Goal: Task Accomplishment & Management: Manage account settings

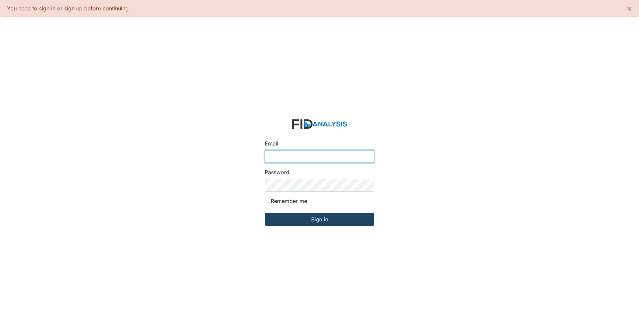
type input "[EMAIL_ADDRESS][DOMAIN_NAME]"
click at [336, 222] on input "Sign in" at bounding box center [320, 219] width 110 height 13
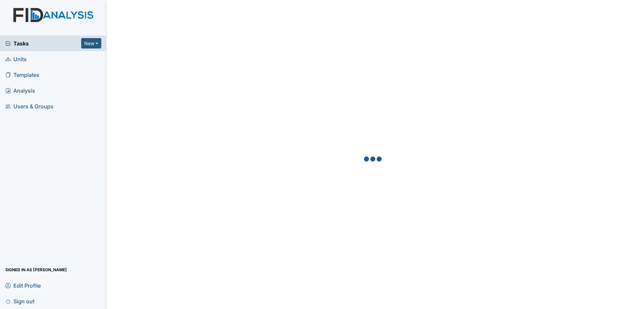
click at [66, 46] on span "Tasks" at bounding box center [43, 43] width 76 height 8
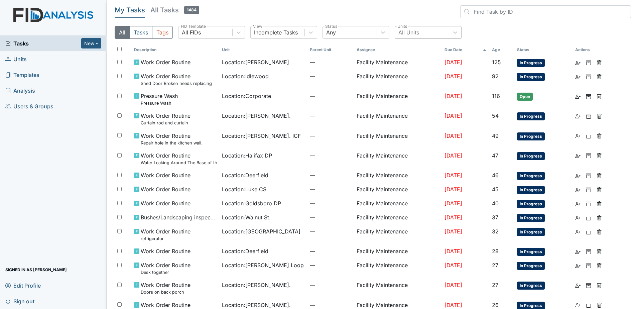
click at [425, 30] on div "All Units" at bounding box center [422, 32] width 54 height 12
type input "mcke"
click at [425, 48] on div "McKeel Loop" at bounding box center [428, 49] width 67 height 13
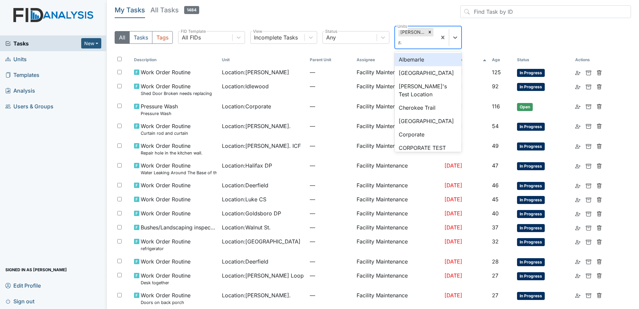
type input "rave"
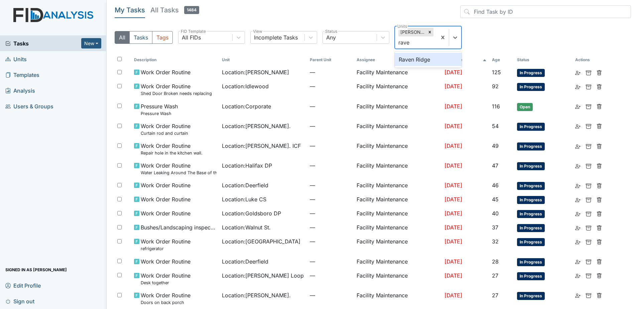
click at [428, 54] on div "Raven Ridge" at bounding box center [428, 59] width 67 height 13
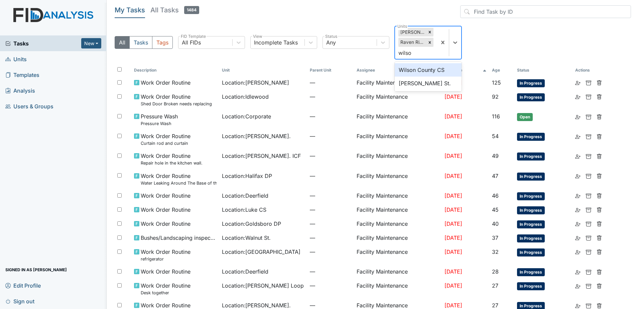
type input "wilson"
click at [428, 68] on div "Wilson County CS" at bounding box center [428, 69] width 67 height 13
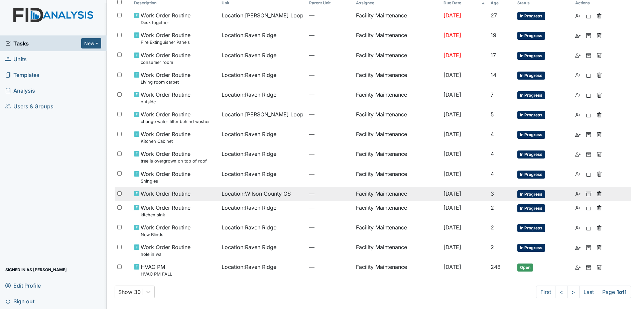
scroll to position [44, 0]
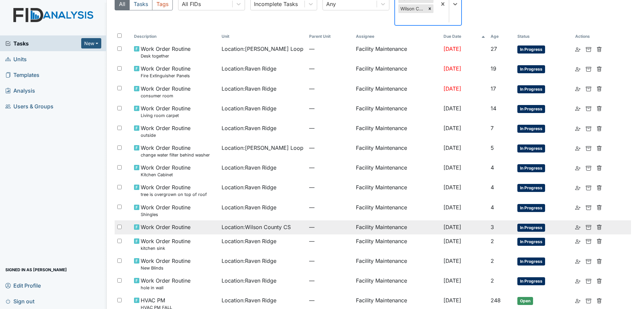
click at [309, 223] on span "—" at bounding box center [329, 227] width 41 height 8
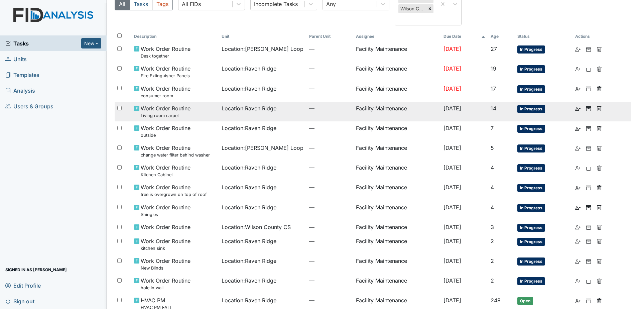
click at [241, 116] on td "Location : Raven Ridge" at bounding box center [263, 112] width 88 height 20
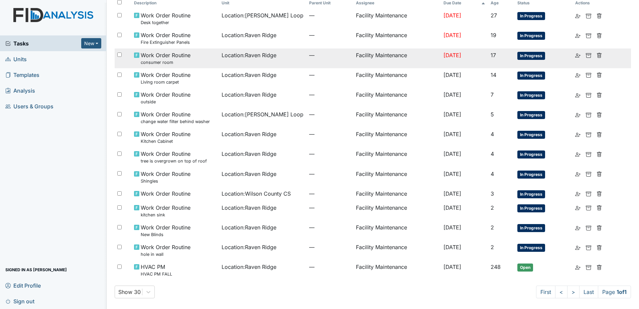
scroll to position [0, 0]
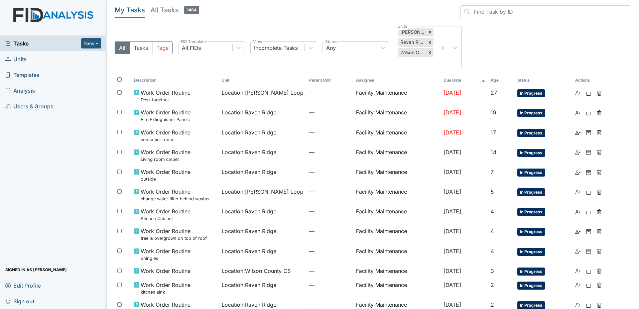
click at [56, 44] on span "Tasks" at bounding box center [43, 43] width 76 height 8
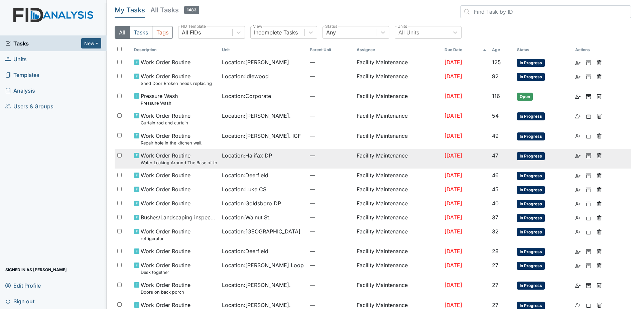
click at [307, 161] on td "—" at bounding box center [330, 159] width 47 height 20
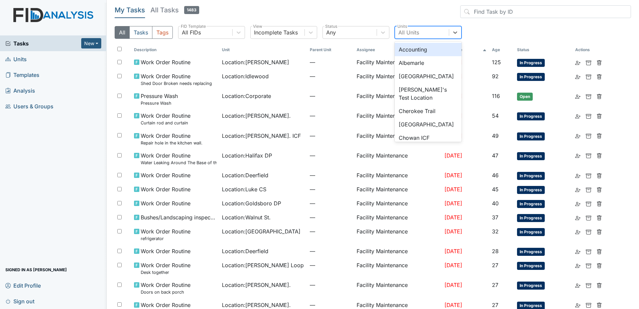
click at [429, 34] on div "All Units" at bounding box center [422, 32] width 54 height 12
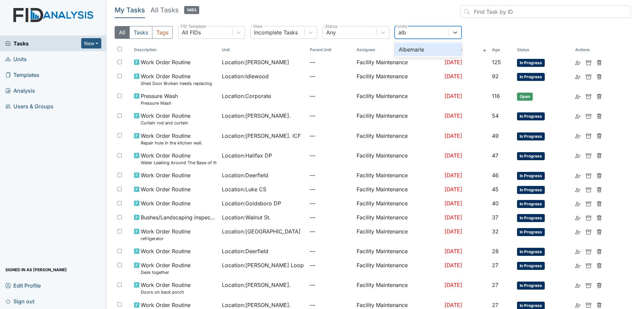
type input "albe"
click at [429, 47] on div "Albemarle" at bounding box center [428, 49] width 67 height 13
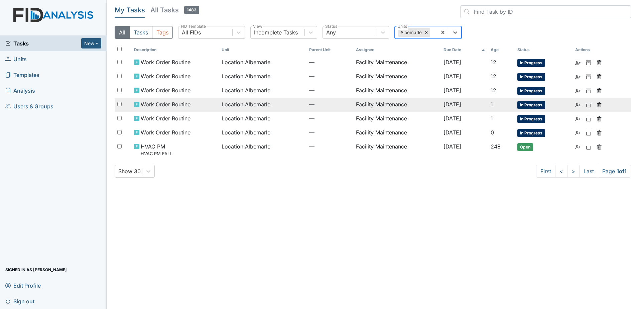
click at [259, 107] on span "Location : Albemarle" at bounding box center [246, 104] width 49 height 8
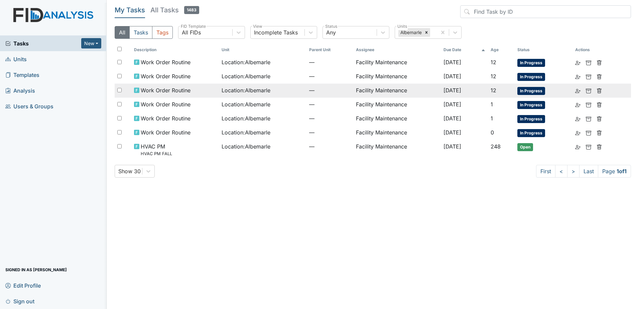
click at [281, 89] on div "Location : Albemarle" at bounding box center [263, 90] width 82 height 8
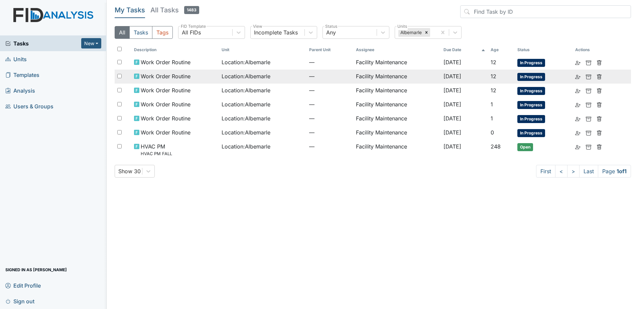
click at [232, 74] on span "Location : Albemarle" at bounding box center [246, 76] width 49 height 8
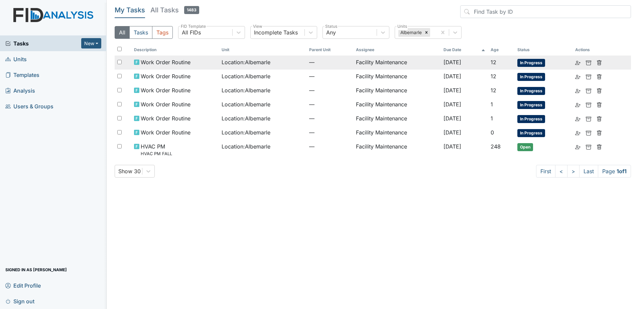
click at [214, 64] on td "Work Order Routine" at bounding box center [175, 62] width 88 height 14
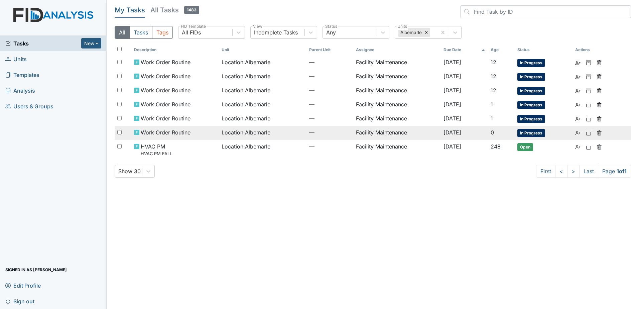
click at [234, 136] on span "Location : Albemarle" at bounding box center [246, 132] width 49 height 8
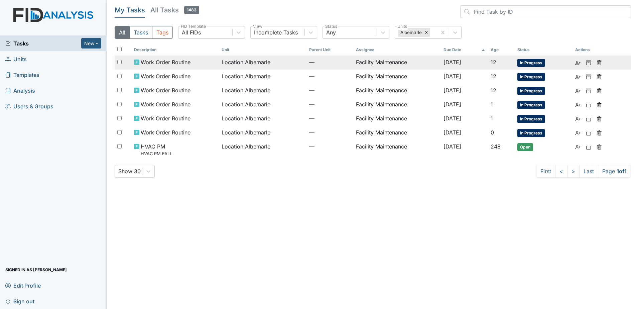
click at [298, 67] on td "Location : Albemarle" at bounding box center [263, 62] width 88 height 14
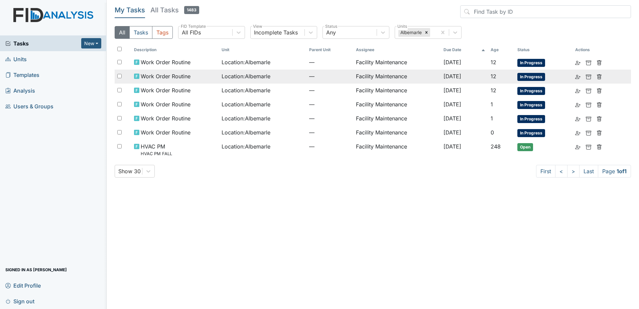
click at [275, 74] on div "Location : Albemarle" at bounding box center [263, 76] width 82 height 8
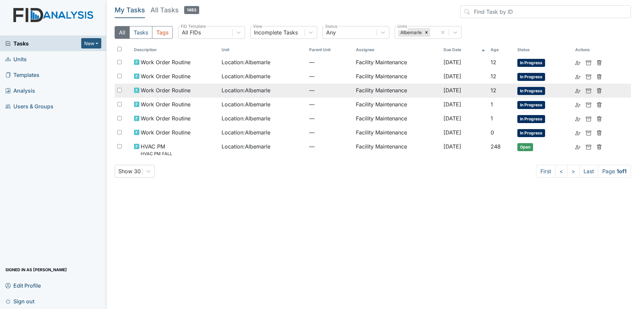
click at [207, 94] on div "Work Order Routine" at bounding box center [175, 90] width 82 height 8
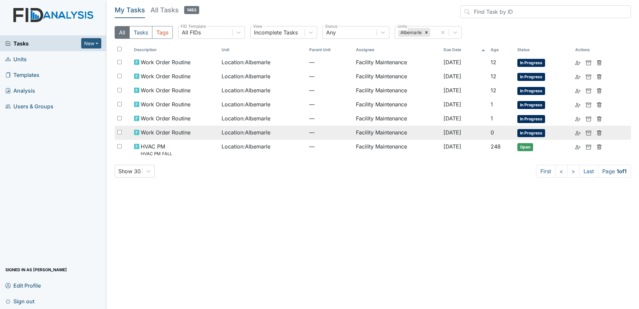
click at [246, 128] on td "Location : Albemarle" at bounding box center [263, 133] width 88 height 14
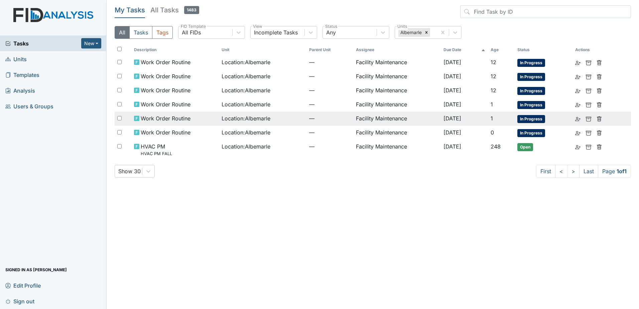
click at [268, 120] on span "Location : Albemarle" at bounding box center [246, 118] width 49 height 8
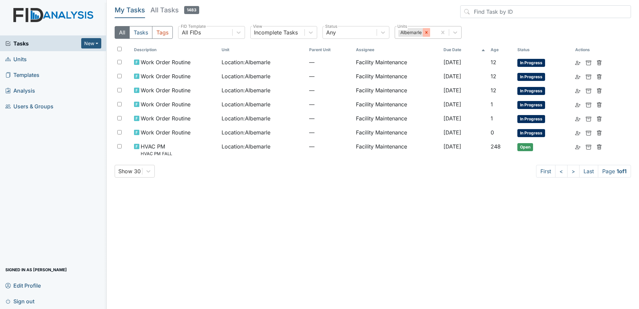
click at [426, 32] on icon at bounding box center [426, 32] width 5 height 5
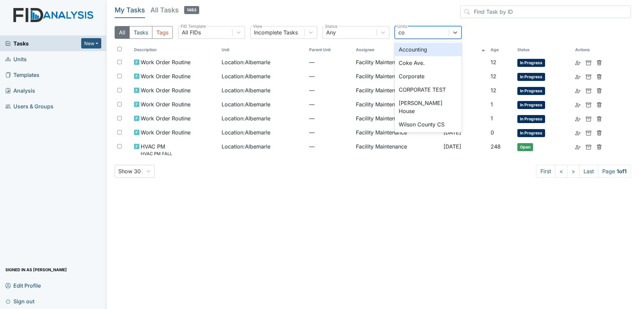
type input "c"
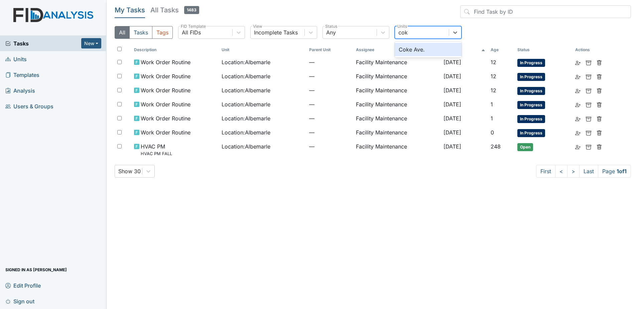
type input "coke"
click at [424, 43] on div "Coke Ave." at bounding box center [428, 49] width 67 height 13
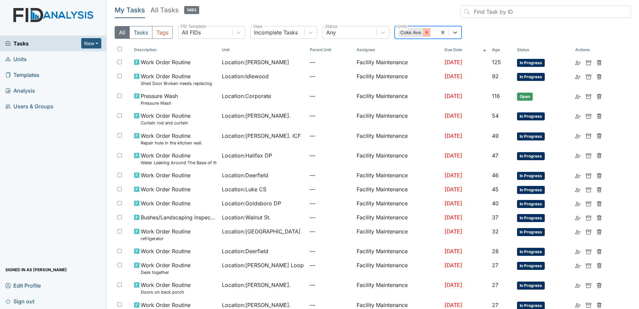
click at [428, 34] on icon at bounding box center [426, 32] width 5 height 5
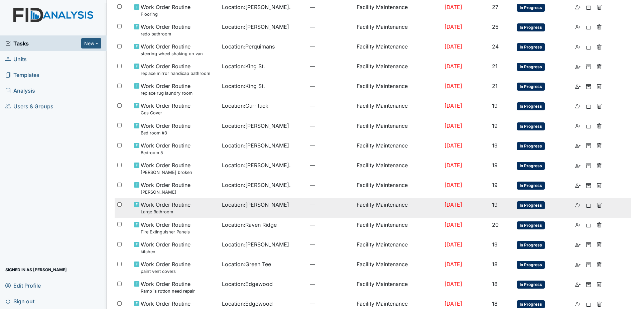
scroll to position [335, 0]
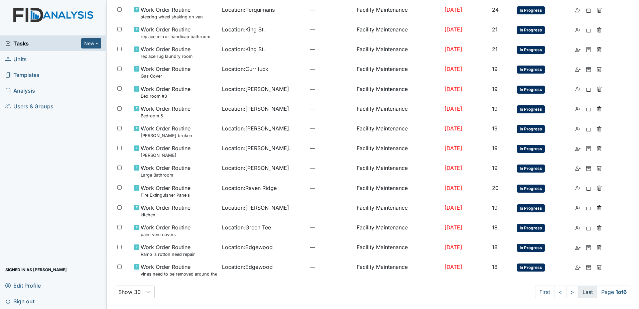
click at [587, 291] on link "Last" at bounding box center [587, 291] width 19 height 13
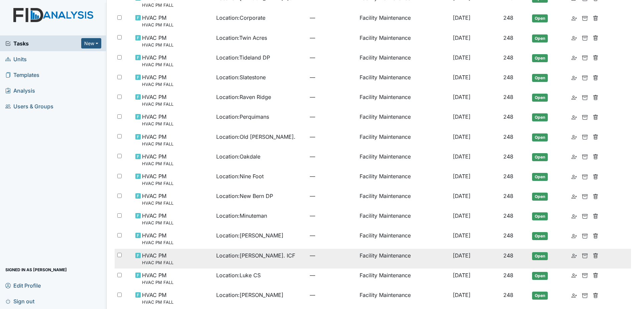
scroll to position [171, 0]
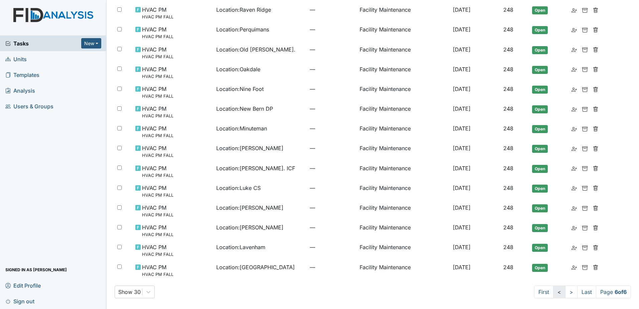
click at [553, 293] on link "<" at bounding box center [559, 291] width 12 height 13
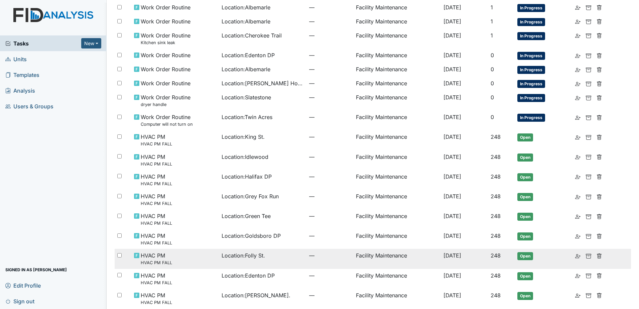
scroll to position [99, 0]
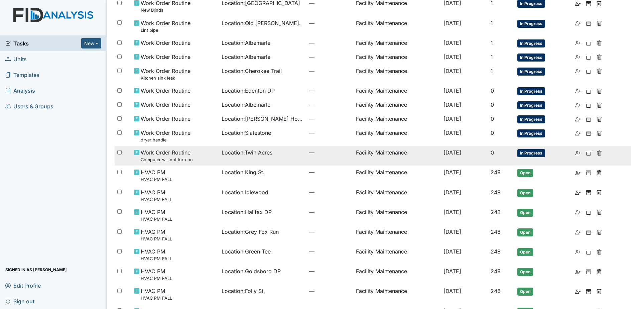
click at [276, 155] on div "Location : Twin Acres" at bounding box center [263, 152] width 82 height 8
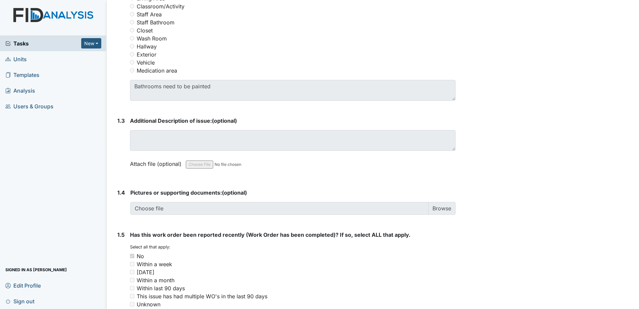
scroll to position [173, 0]
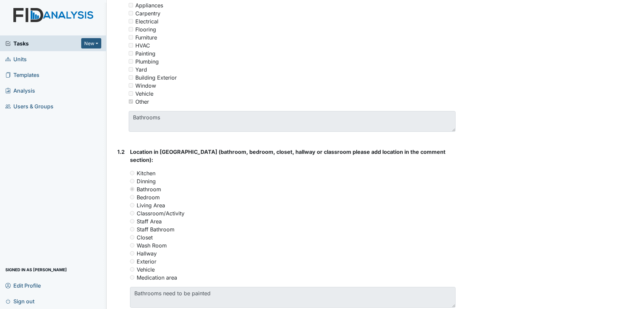
scroll to position [134, 0]
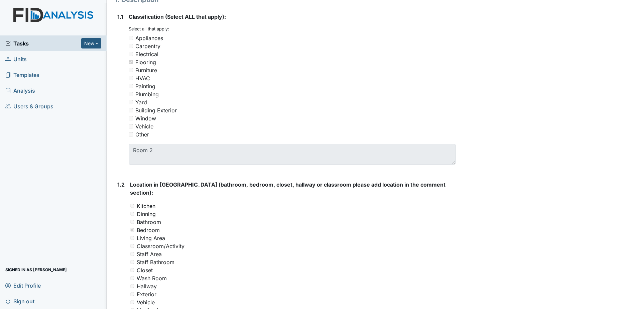
scroll to position [67, 0]
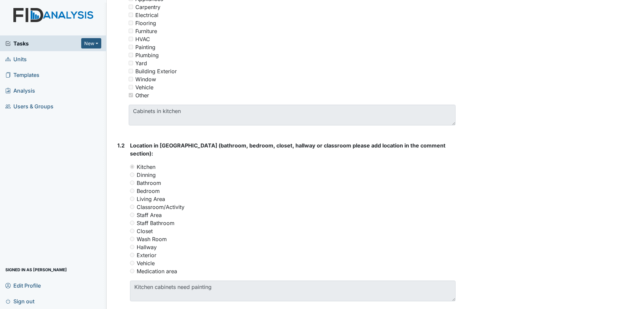
scroll to position [134, 0]
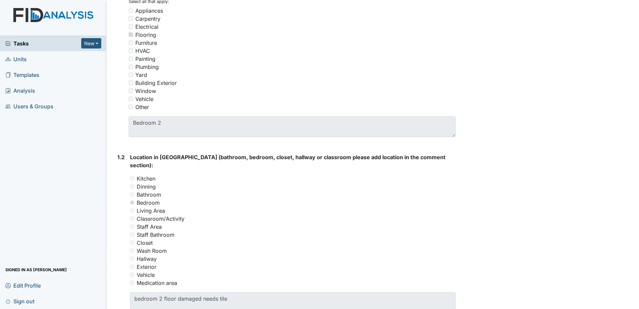
scroll to position [33, 0]
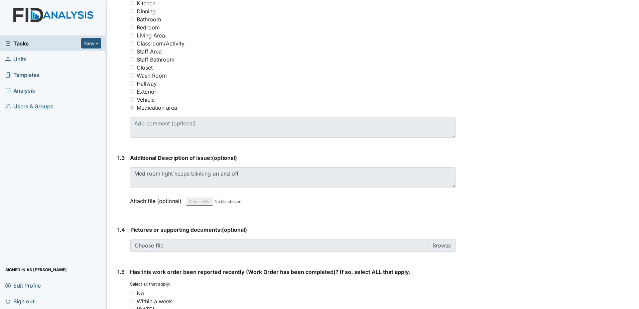
scroll to position [301, 0]
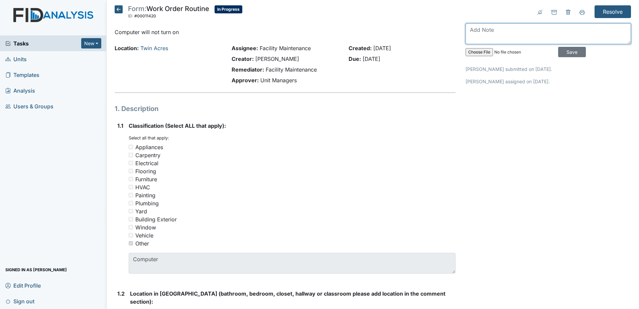
click at [489, 33] on textarea at bounding box center [548, 33] width 165 height 21
type textarea "open this as an IT work order"
click at [566, 54] on input "Save" at bounding box center [572, 52] width 28 height 10
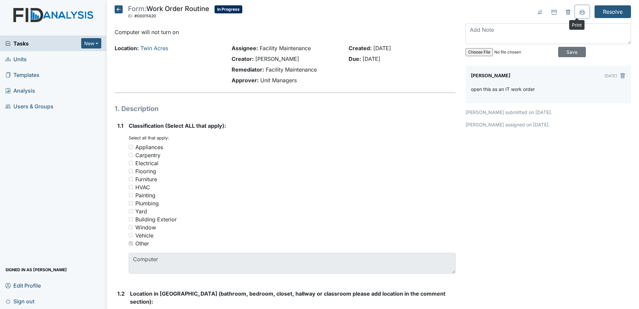
click at [580, 11] on icon at bounding box center [582, 12] width 5 height 4
click at [613, 13] on input "Resolve" at bounding box center [613, 11] width 36 height 13
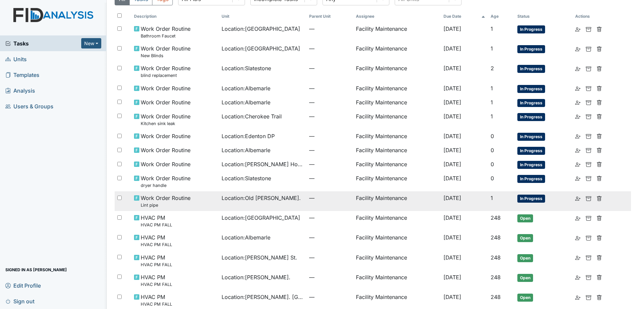
scroll to position [67, 0]
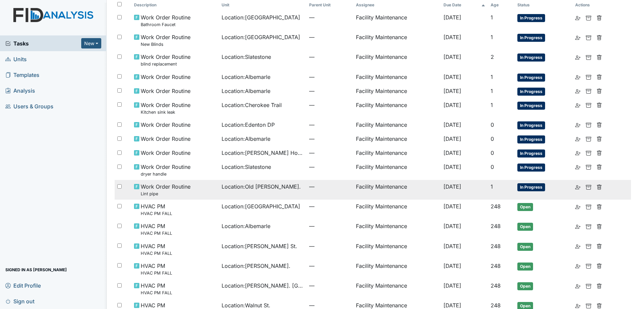
click at [279, 195] on td "Location : [GEOGRAPHIC_DATA][PERSON_NAME]." at bounding box center [263, 190] width 88 height 20
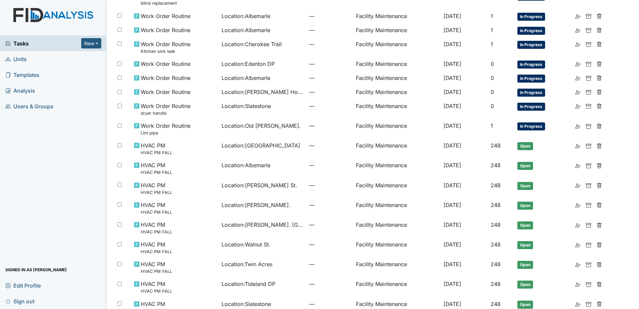
scroll to position [95, 0]
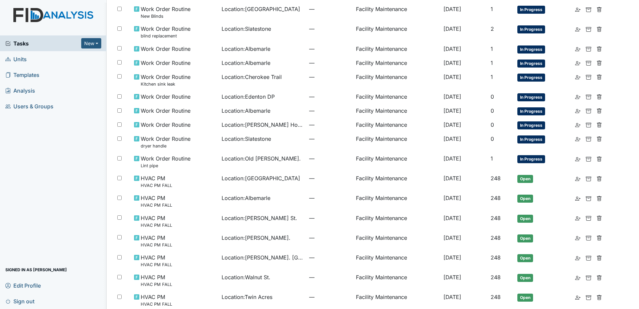
click at [60, 168] on div "Tasks New Form Inspection Document Bundle Units Templates Analysis Users & Grou…" at bounding box center [53, 171] width 107 height 273
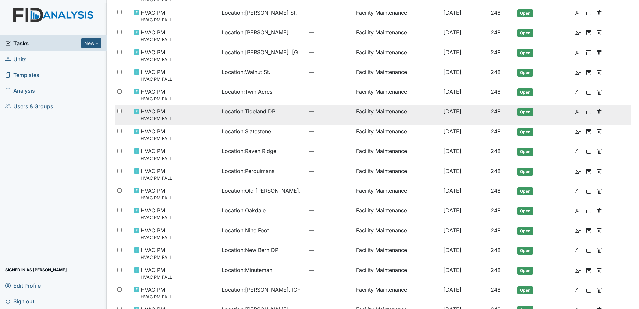
scroll to position [362, 0]
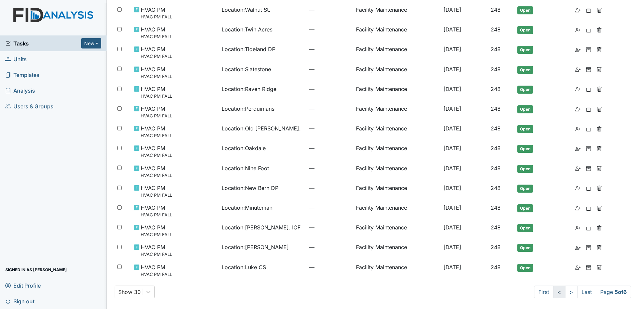
click at [553, 294] on link "<" at bounding box center [559, 291] width 12 height 13
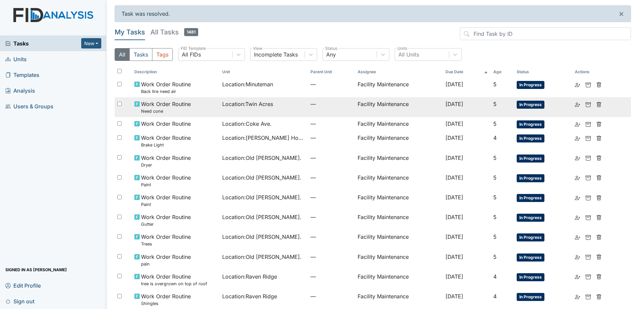
click at [248, 109] on td "Location : [GEOGRAPHIC_DATA]" at bounding box center [264, 107] width 88 height 20
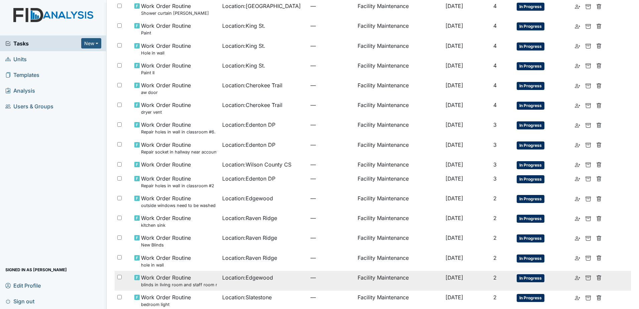
scroll to position [379, 0]
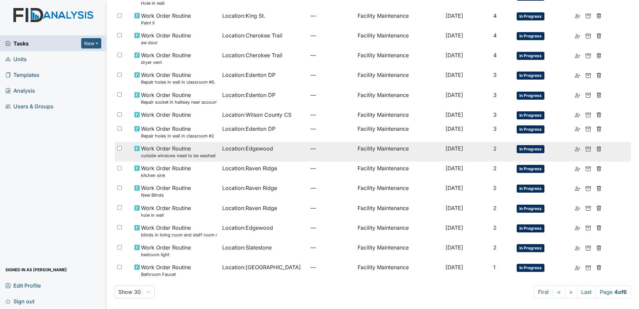
click at [255, 156] on td "Location : [GEOGRAPHIC_DATA]" at bounding box center [264, 152] width 88 height 20
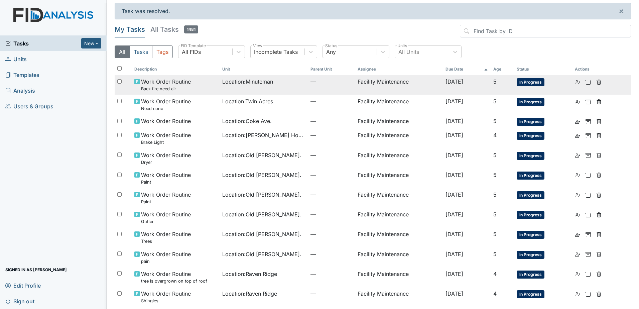
scroll to position [0, 0]
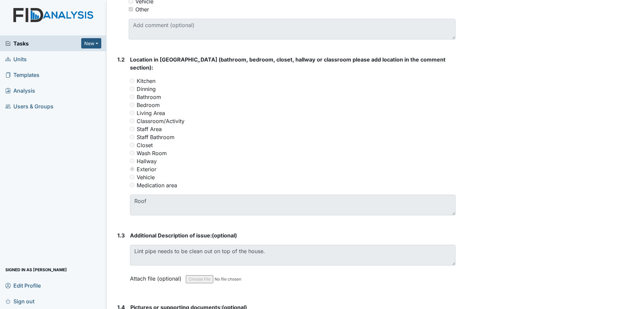
scroll to position [267, 0]
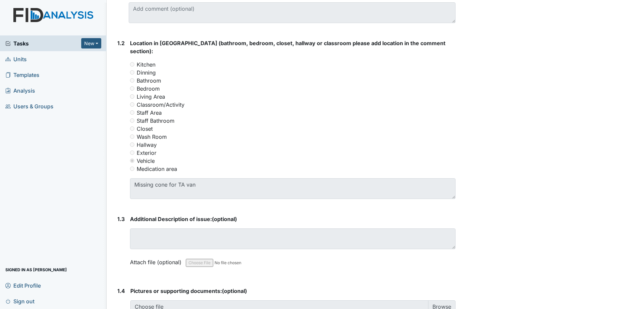
scroll to position [334, 0]
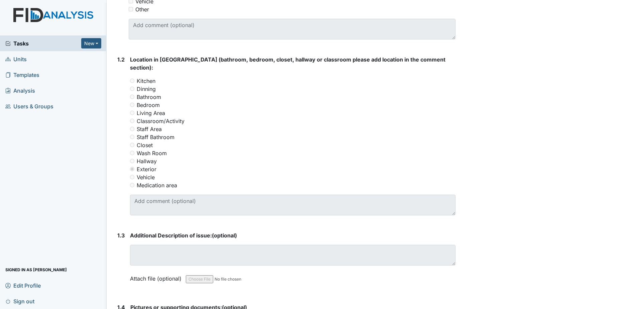
scroll to position [67, 0]
